Goal: Task Accomplishment & Management: Complete application form

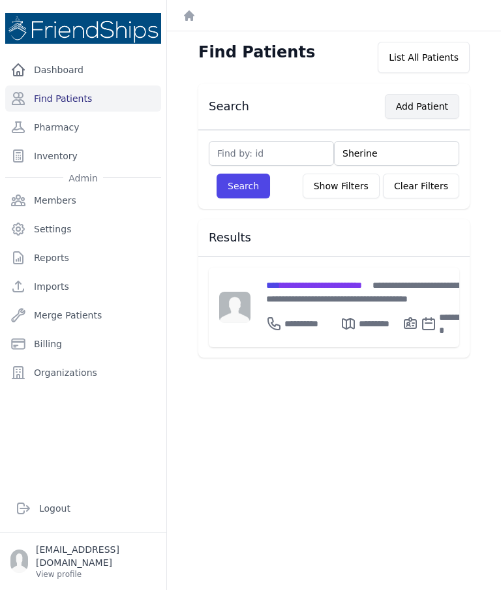
click at [438, 107] on button "Add Patient" at bounding box center [422, 106] width 74 height 25
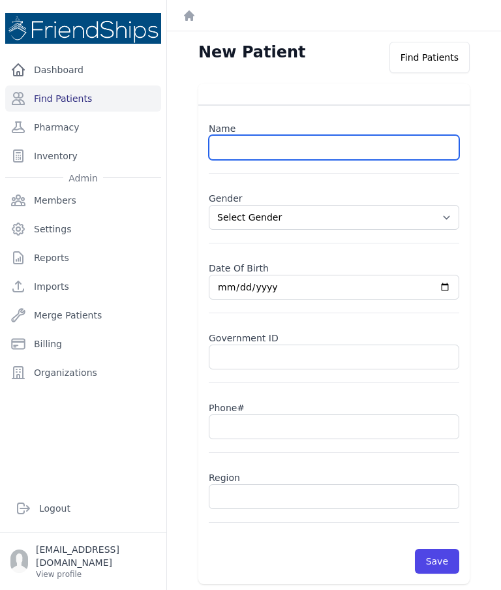
click at [339, 141] on input "text" at bounding box center [334, 147] width 250 height 25
paste input "[PERSON_NAME]"
type input "[PERSON_NAME]"
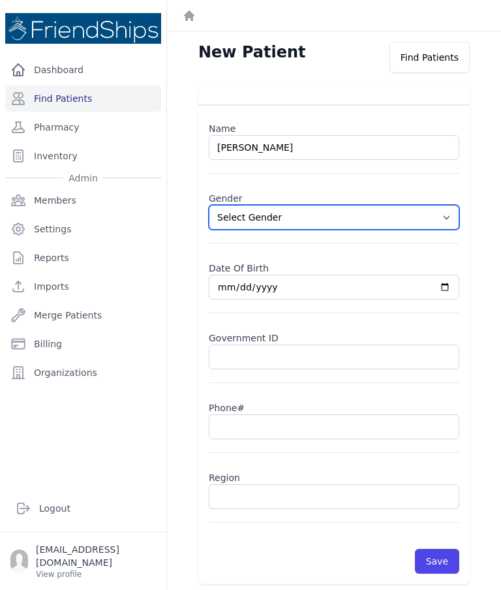
click at [449, 222] on select "Select Gender [DEMOGRAPHIC_DATA] [DEMOGRAPHIC_DATA]" at bounding box center [334, 217] width 250 height 25
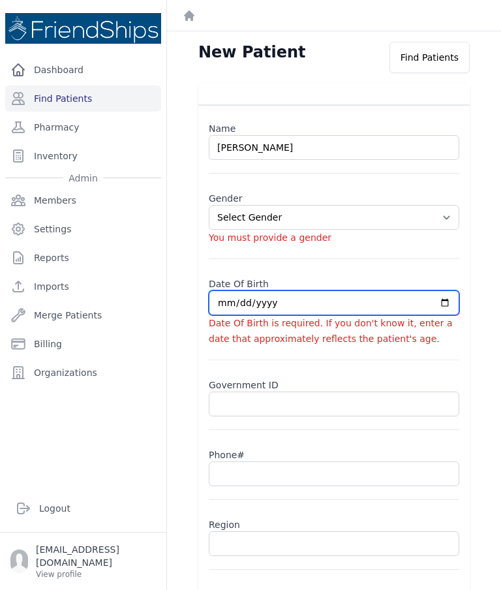
click at [277, 303] on input "date" at bounding box center [334, 302] width 250 height 25
select select "[DEMOGRAPHIC_DATA]"
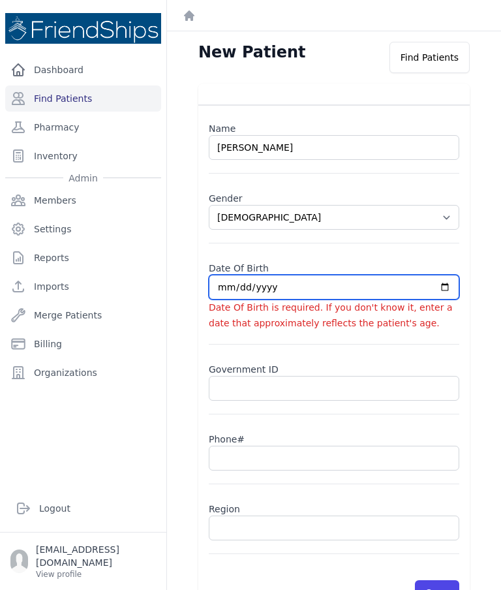
type input "[DATE]"
select select "[DEMOGRAPHIC_DATA]"
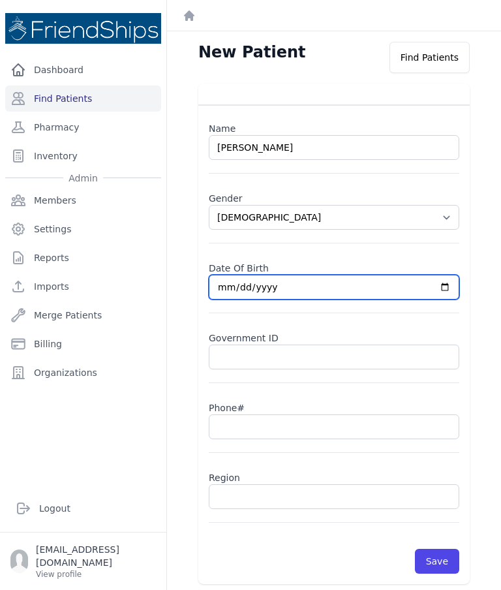
click at [384, 292] on input "[DATE]" at bounding box center [334, 287] width 250 height 25
type input "[DATE]"
select select "[DEMOGRAPHIC_DATA]"
type input "[DATE]"
select select "[DEMOGRAPHIC_DATA]"
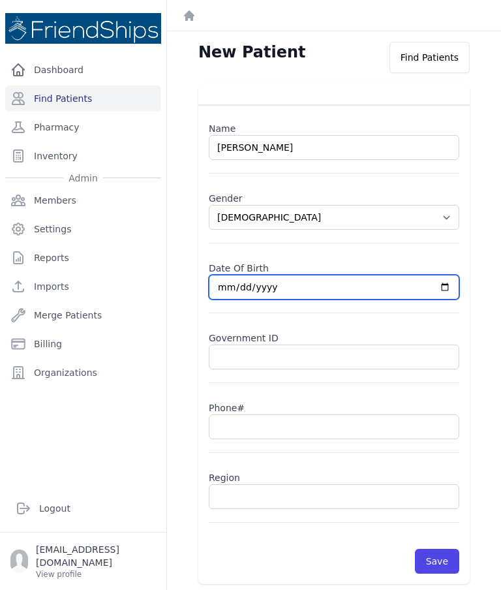
type input "[DATE]"
select select "[DEMOGRAPHIC_DATA]"
click at [340, 286] on input "[DATE]" at bounding box center [334, 287] width 250 height 25
type input "[DATE]"
select select "[DEMOGRAPHIC_DATA]"
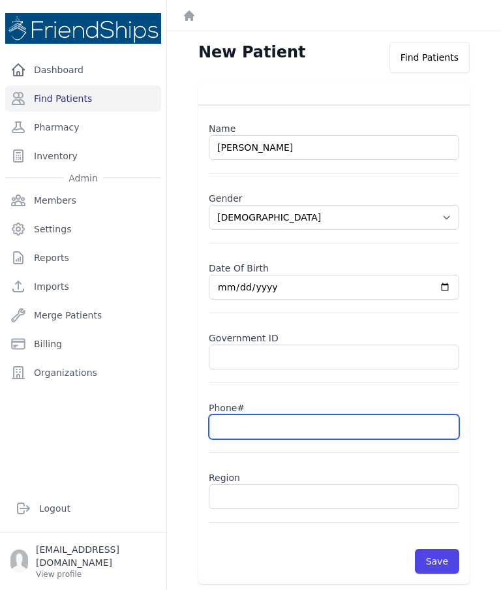
click at [282, 427] on input "text" at bounding box center [334, 426] width 250 height 25
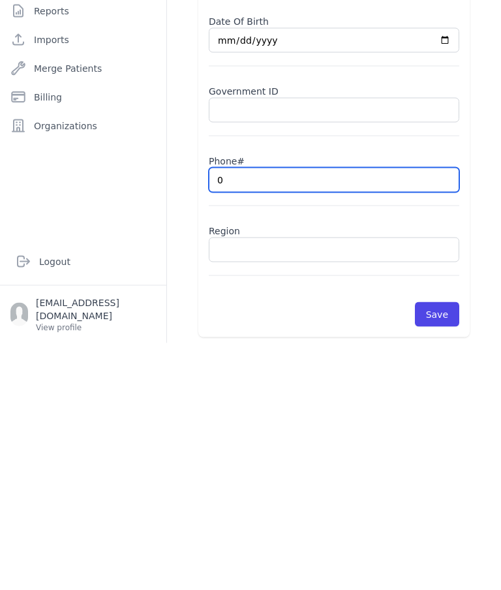
type input "09"
select select "[DEMOGRAPHIC_DATA]"
type input "099"
select select "[DEMOGRAPHIC_DATA]"
type input "0990"
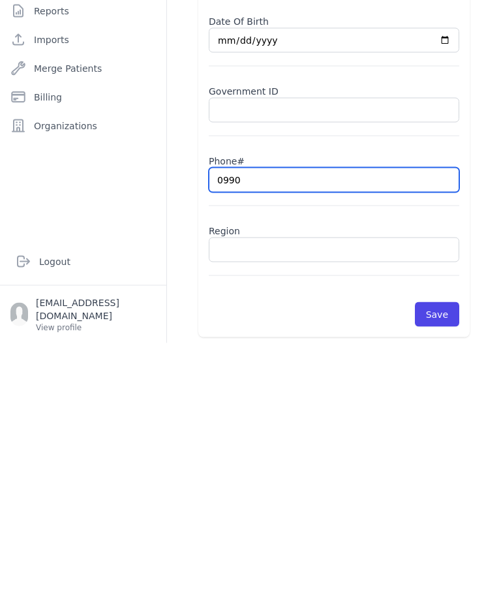
select select "[DEMOGRAPHIC_DATA]"
type input "099099"
select select "[DEMOGRAPHIC_DATA]"
type input "099"
select select "[DEMOGRAPHIC_DATA]"
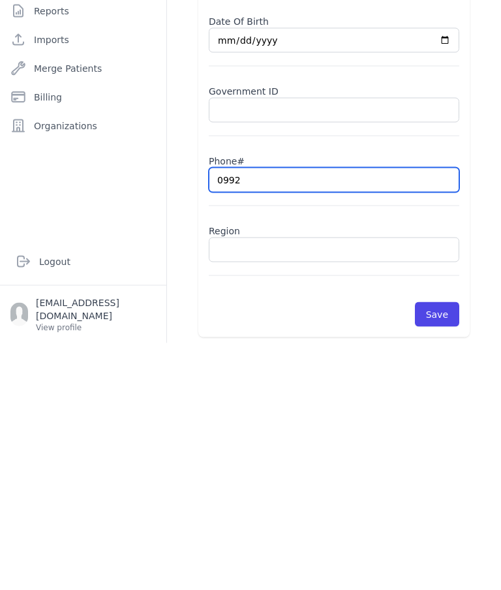
type input "09921"
select select "[DEMOGRAPHIC_DATA]"
type input "0992197"
select select "[DEMOGRAPHIC_DATA]"
type input "09921979"
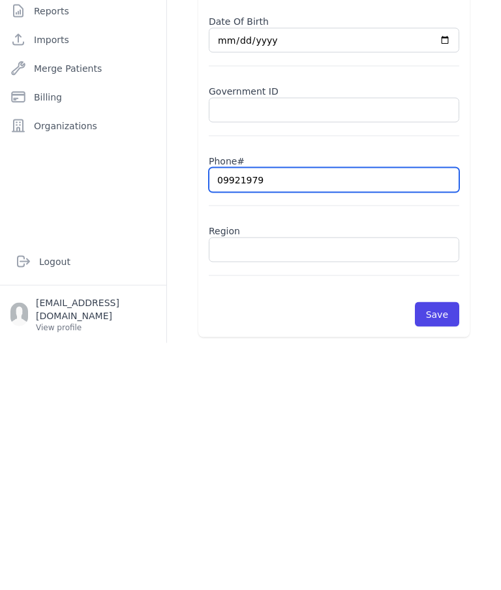
select select "[DEMOGRAPHIC_DATA]"
type input "0992197966"
select select "[DEMOGRAPHIC_DATA]"
type input "0992197966"
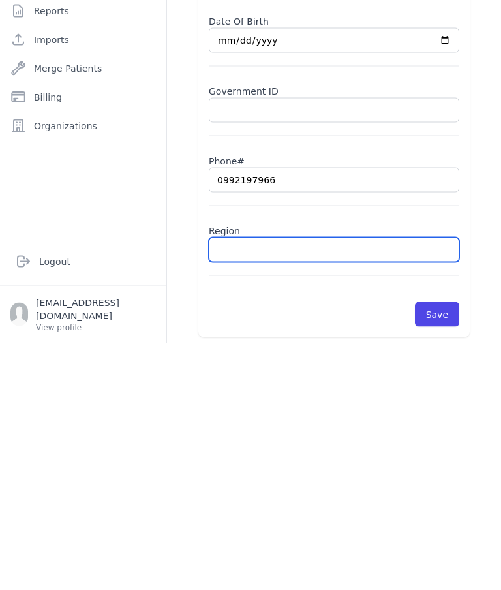
click at [348, 484] on input "text" at bounding box center [334, 496] width 250 height 25
type input "Hamad"
select select "[DEMOGRAPHIC_DATA]"
type input "Hamadi"
select select "[DEMOGRAPHIC_DATA]"
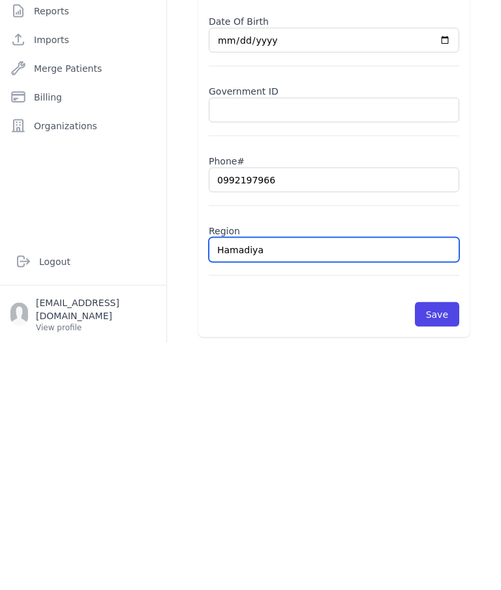
type input "Hamadiya"
select select "[DEMOGRAPHIC_DATA]"
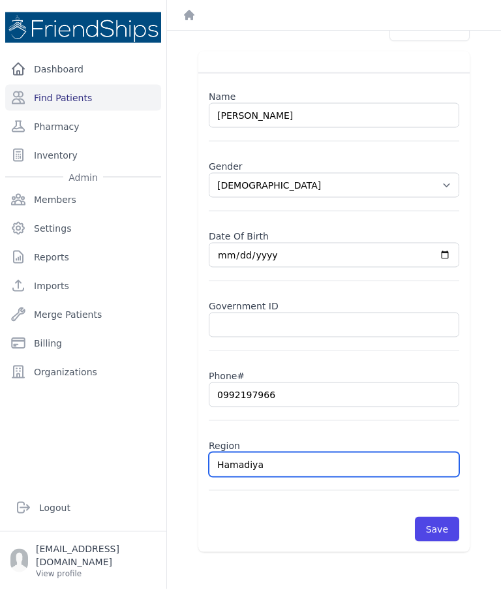
scroll to position [52, 0]
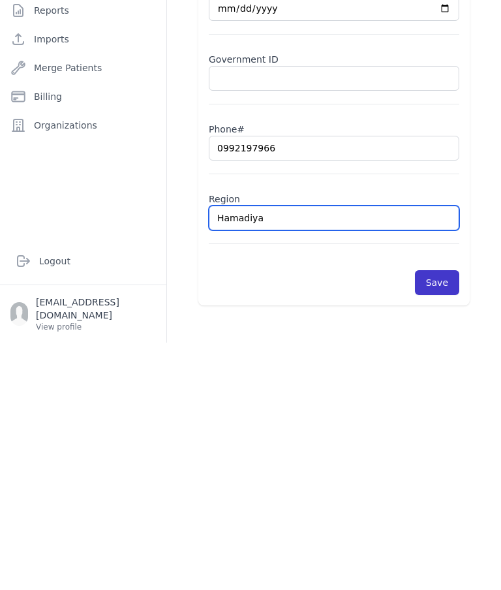
type input "Hamadiya"
click at [438, 517] on button "Save" at bounding box center [437, 529] width 44 height 25
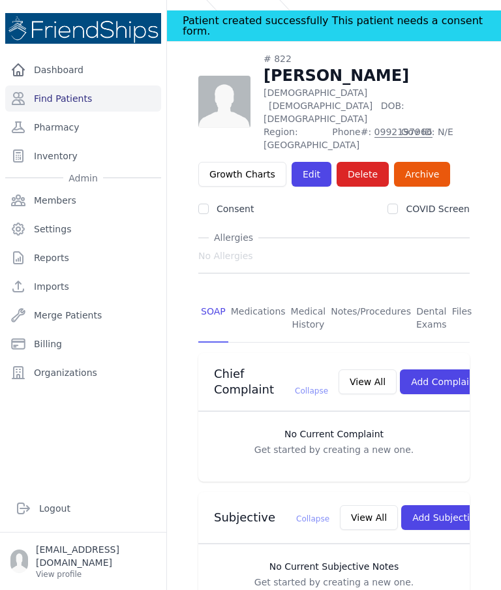
scroll to position [2, 0]
